Goal: Information Seeking & Learning: Learn about a topic

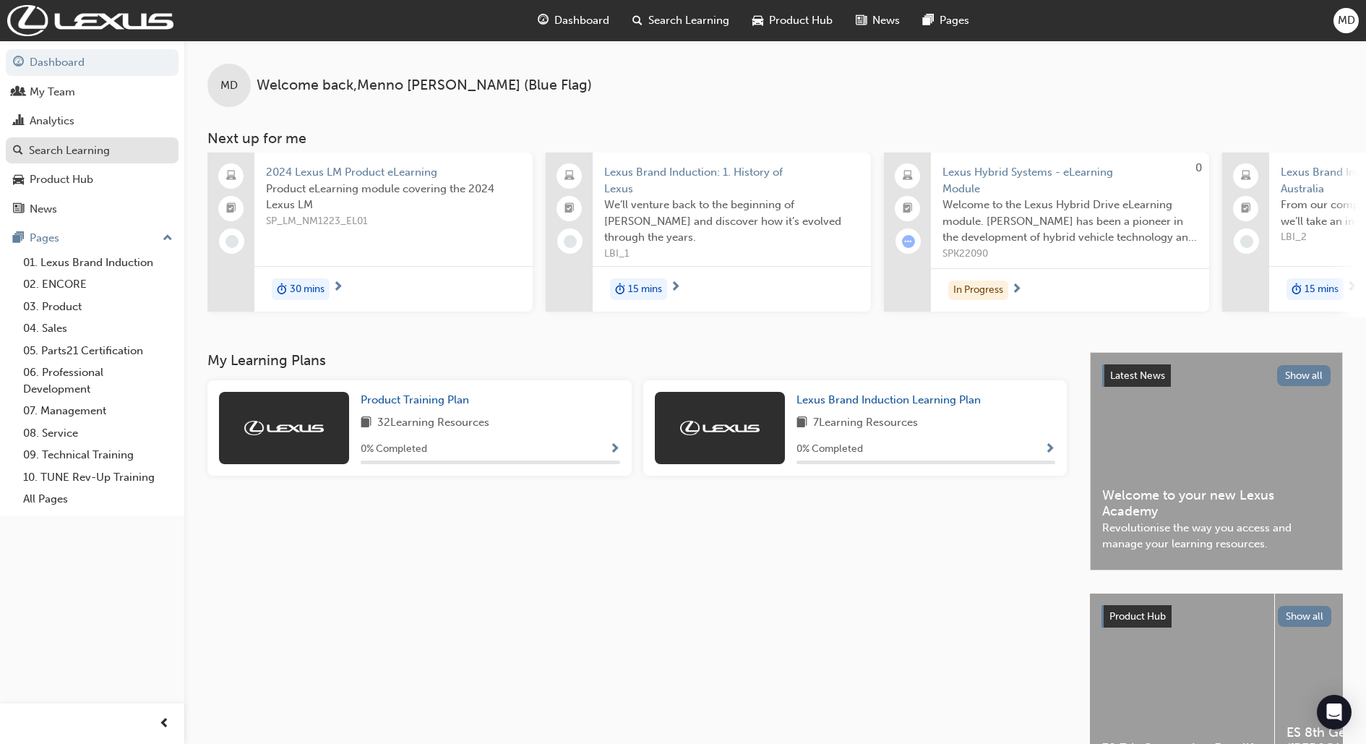
click at [91, 143] on div "Search Learning" at bounding box center [69, 150] width 81 height 17
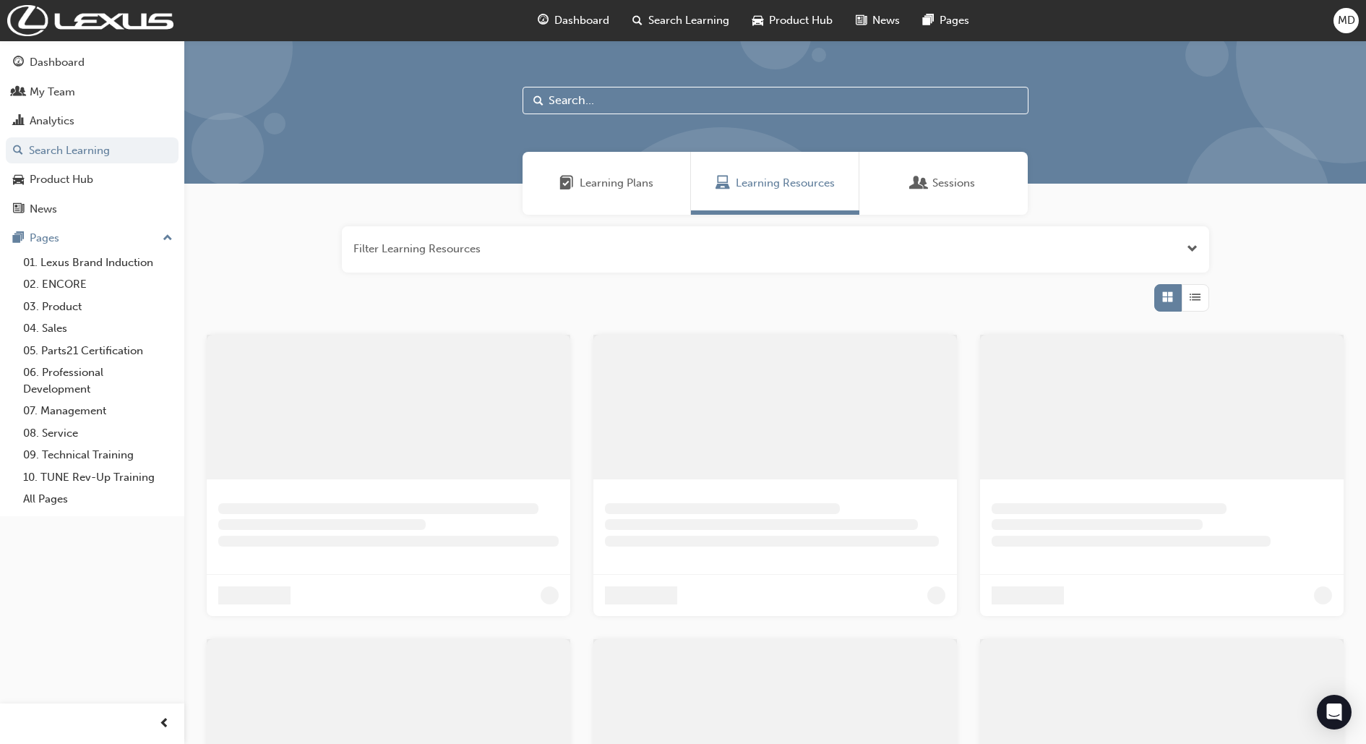
click at [593, 102] on input "text" at bounding box center [775, 100] width 506 height 27
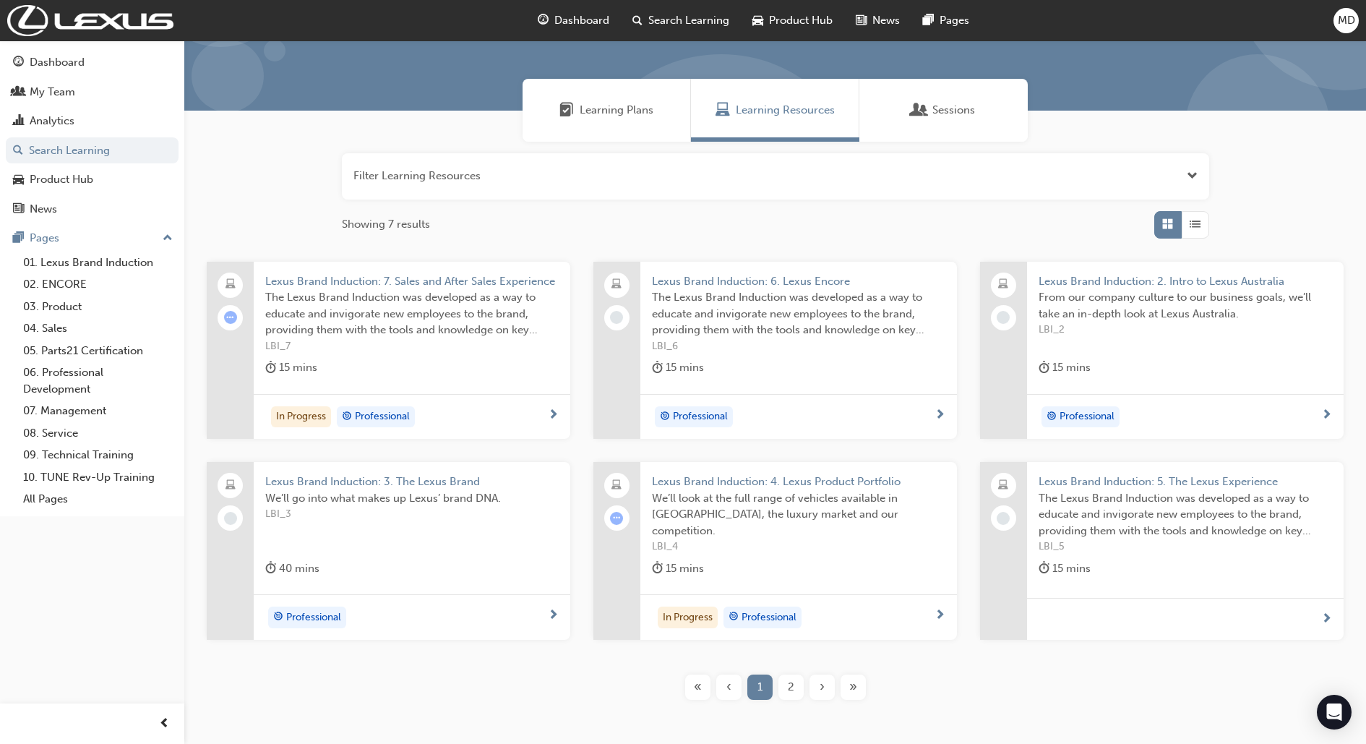
scroll to position [145, 0]
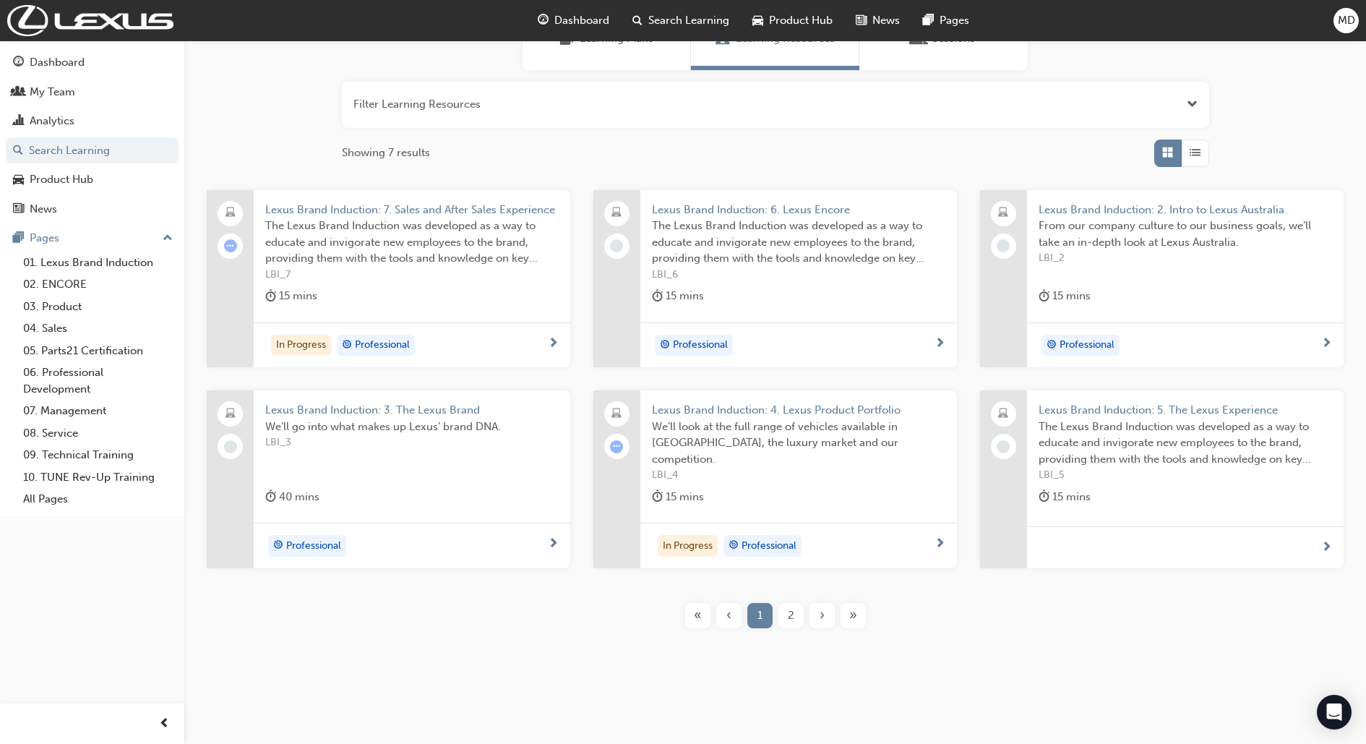
type input "brand"
click at [791, 617] on span "2" at bounding box center [791, 615] width 7 height 17
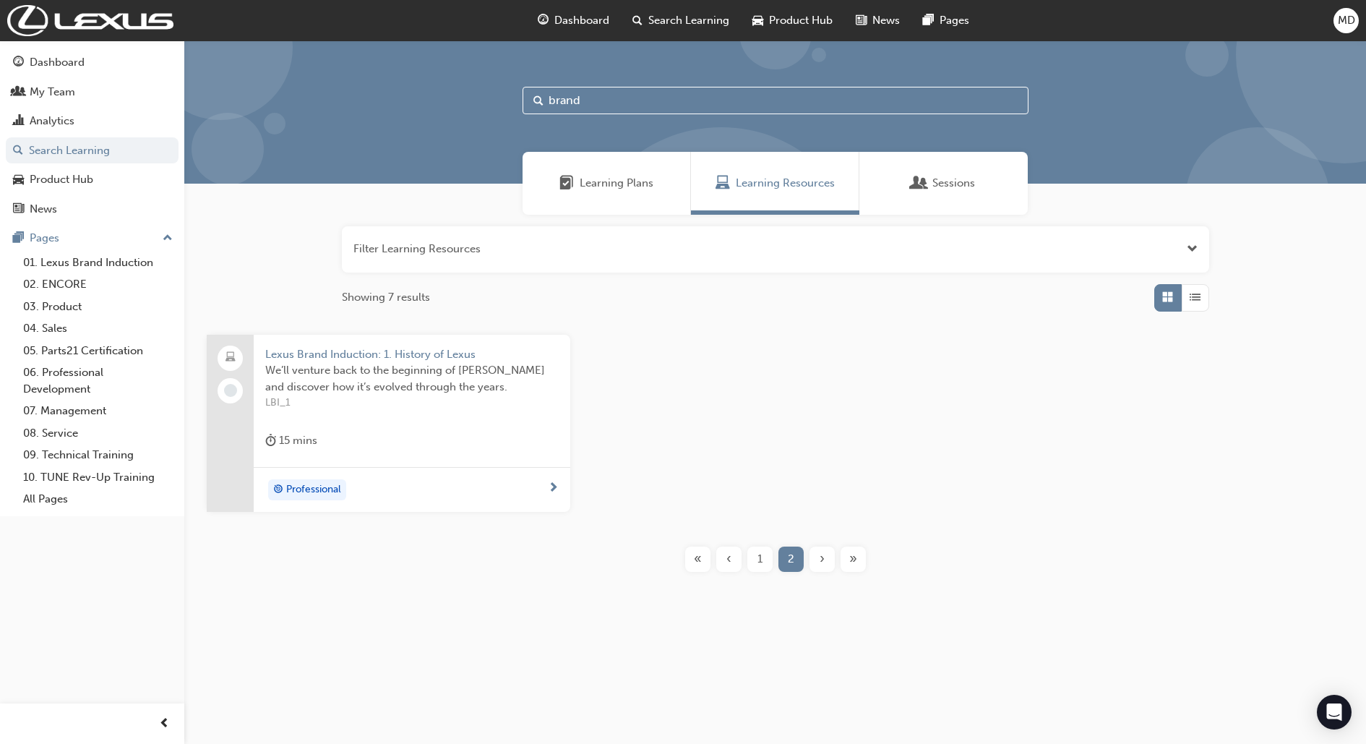
click at [432, 415] on div "We’ll venture back to the beginning of [PERSON_NAME] and discover how it’s evol…" at bounding box center [411, 391] width 293 height 58
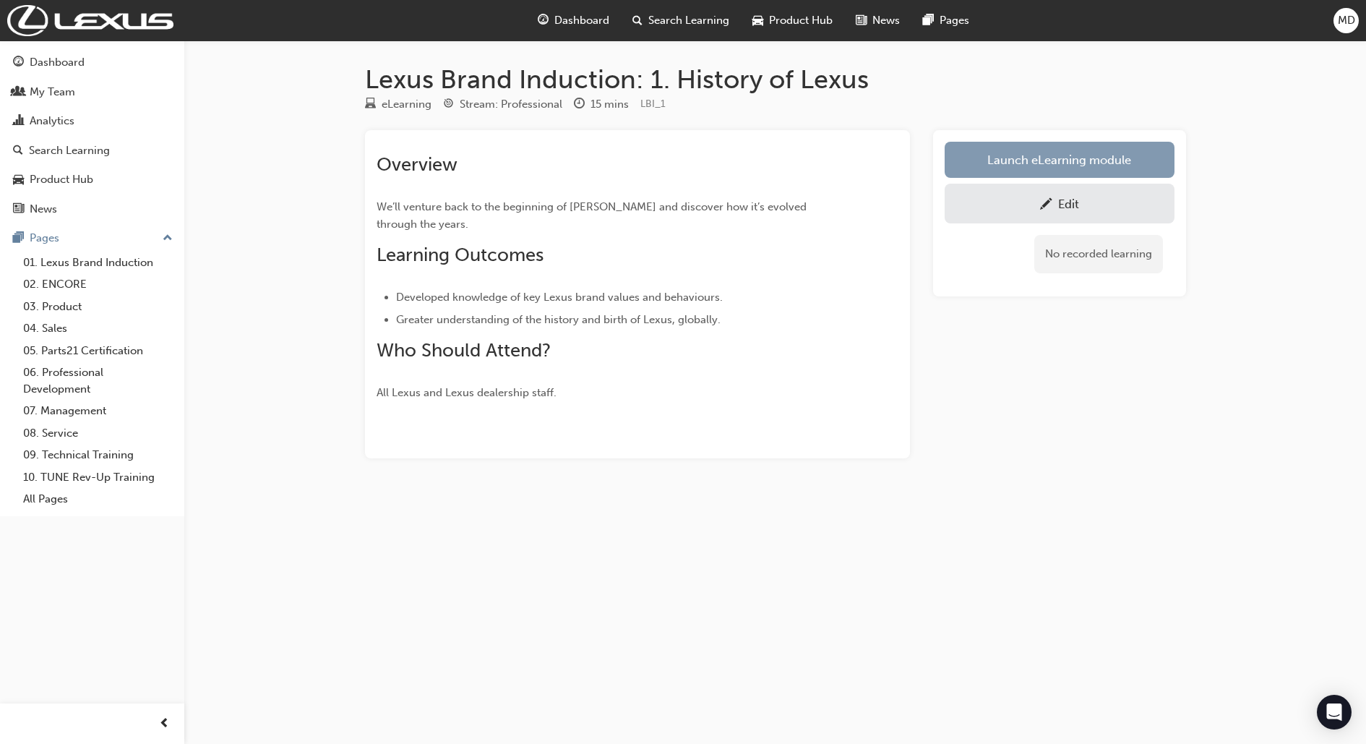
click at [1101, 163] on link "Launch eLearning module" at bounding box center [1060, 160] width 230 height 36
